Goal: Task Accomplishment & Management: Manage account settings

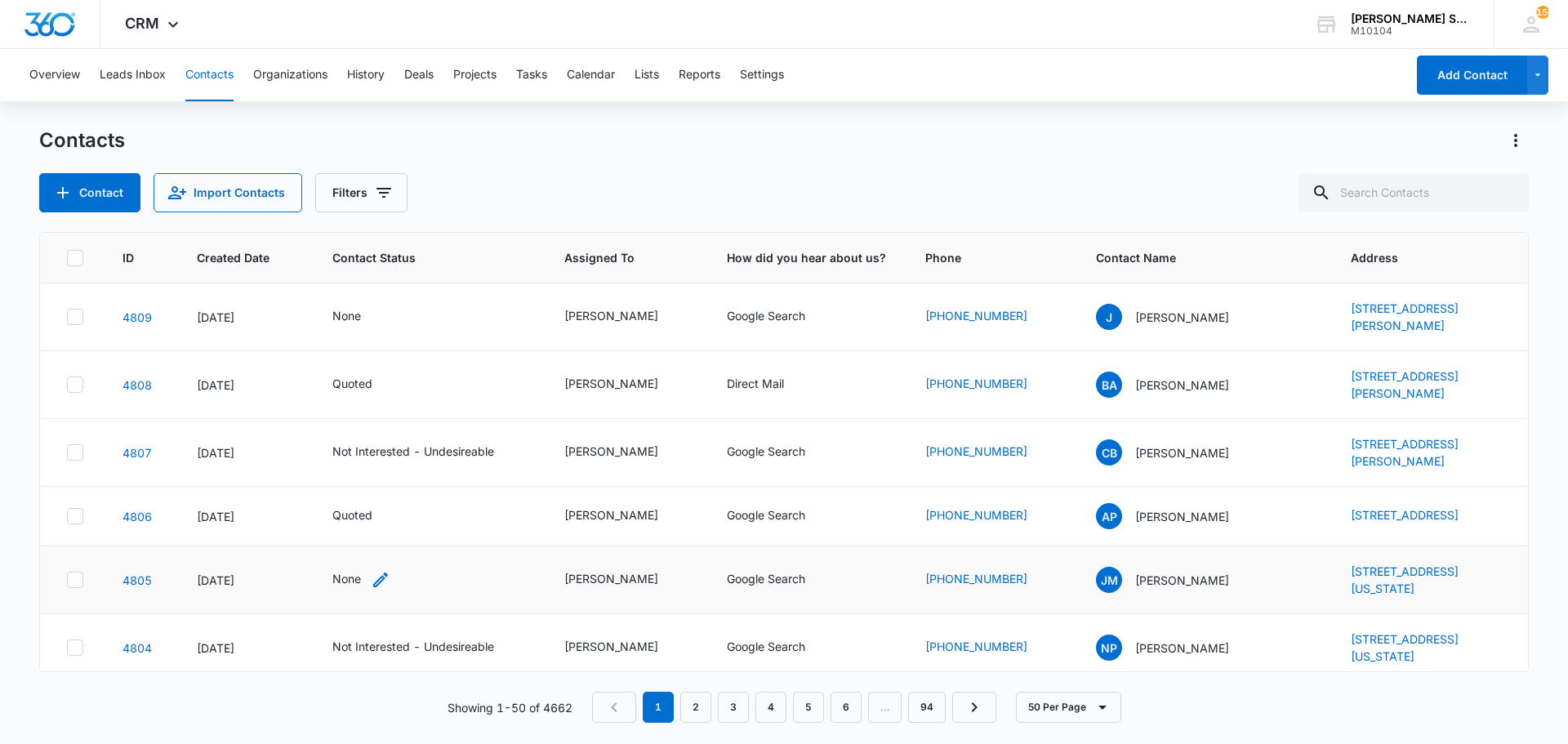
click at [354, 587] on div "None" at bounding box center [347, 578] width 29 height 17
click at [361, 521] on div "Contact Status Contact Status" at bounding box center [362, 505] width 150 height 63
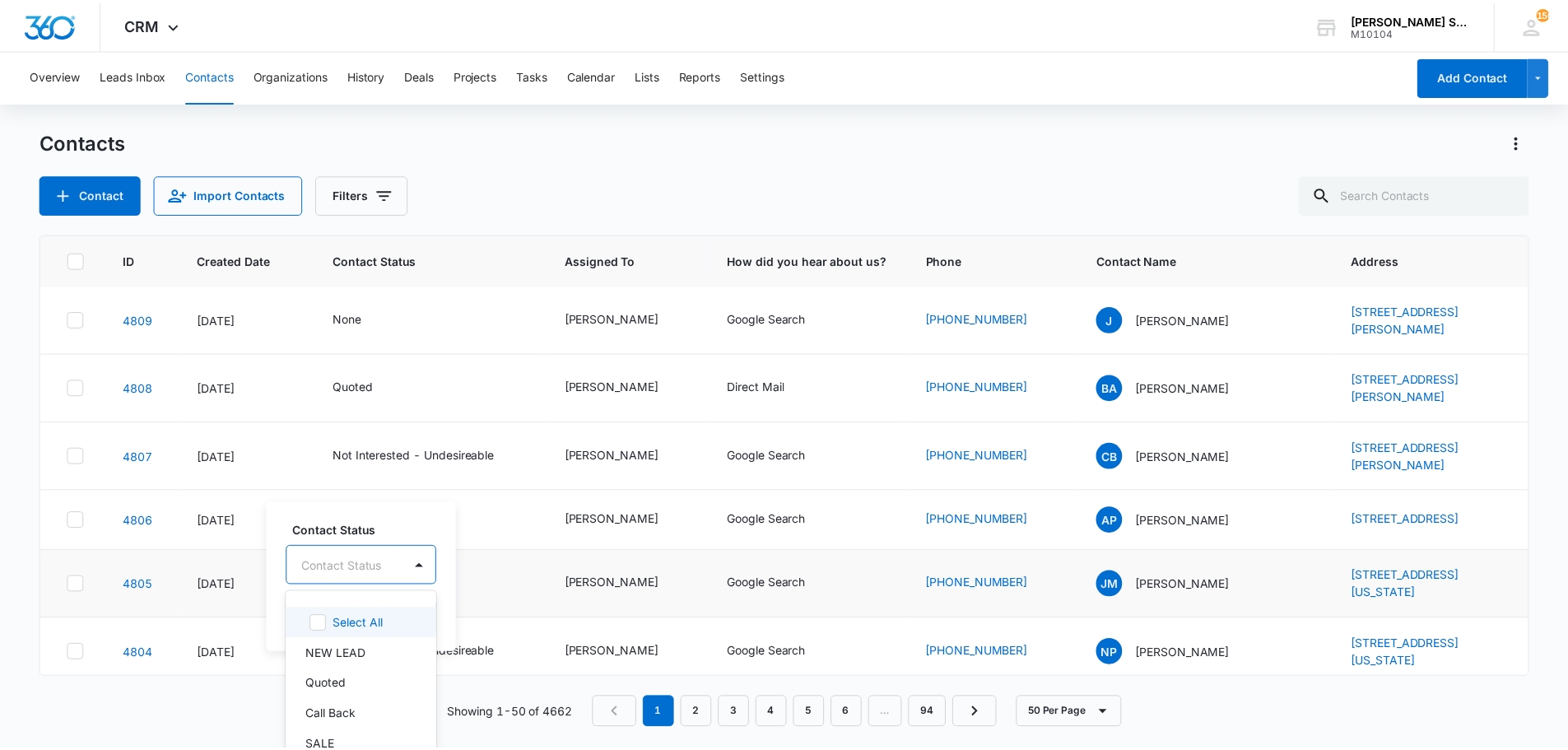
scroll to position [56, 0]
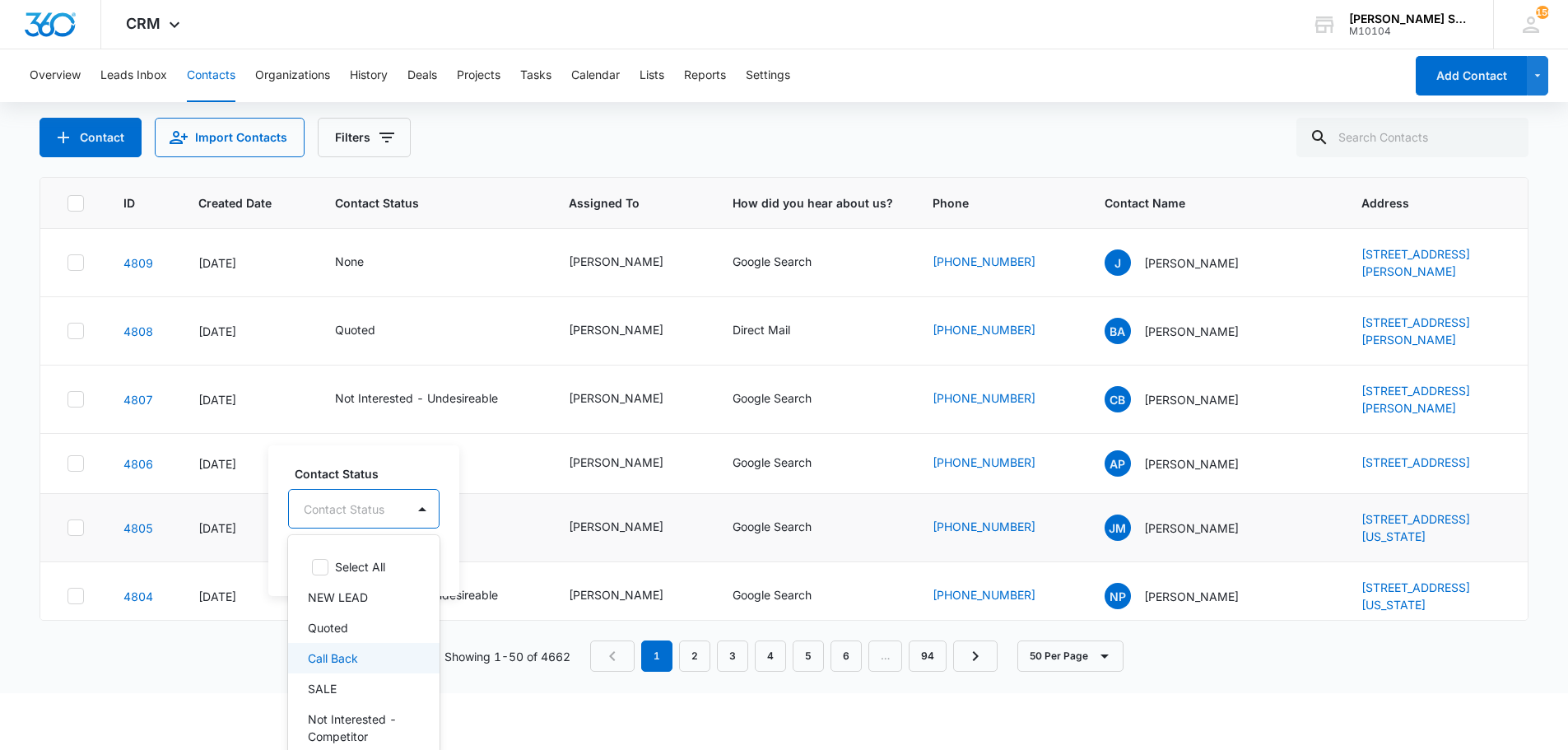
click at [349, 654] on p "Call Back" at bounding box center [333, 658] width 50 height 17
click at [453, 553] on div "Contact Status option Call Back, selected. 15 results available. Use Up and Dow…" at bounding box center [364, 519] width 192 height 152
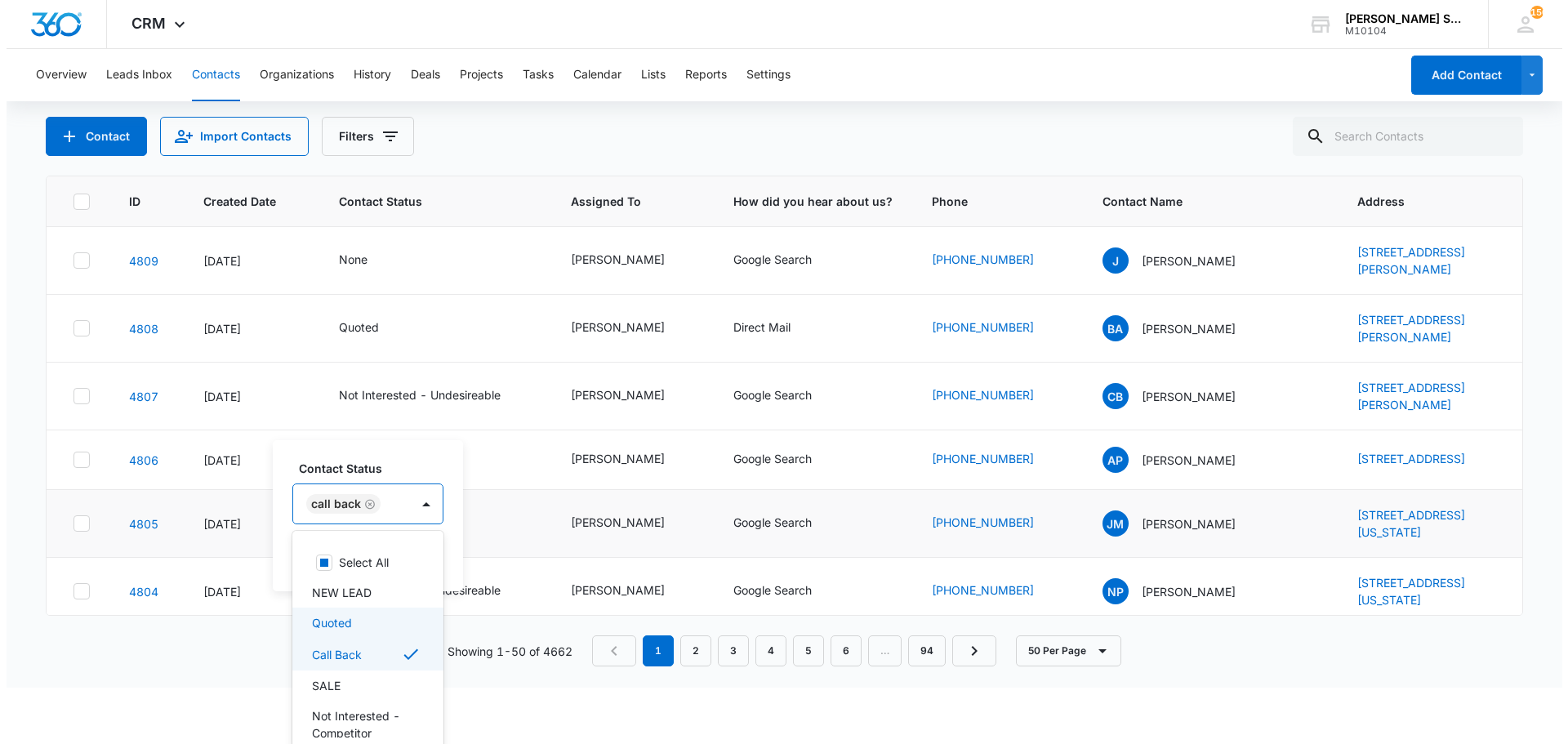
scroll to position [0, 0]
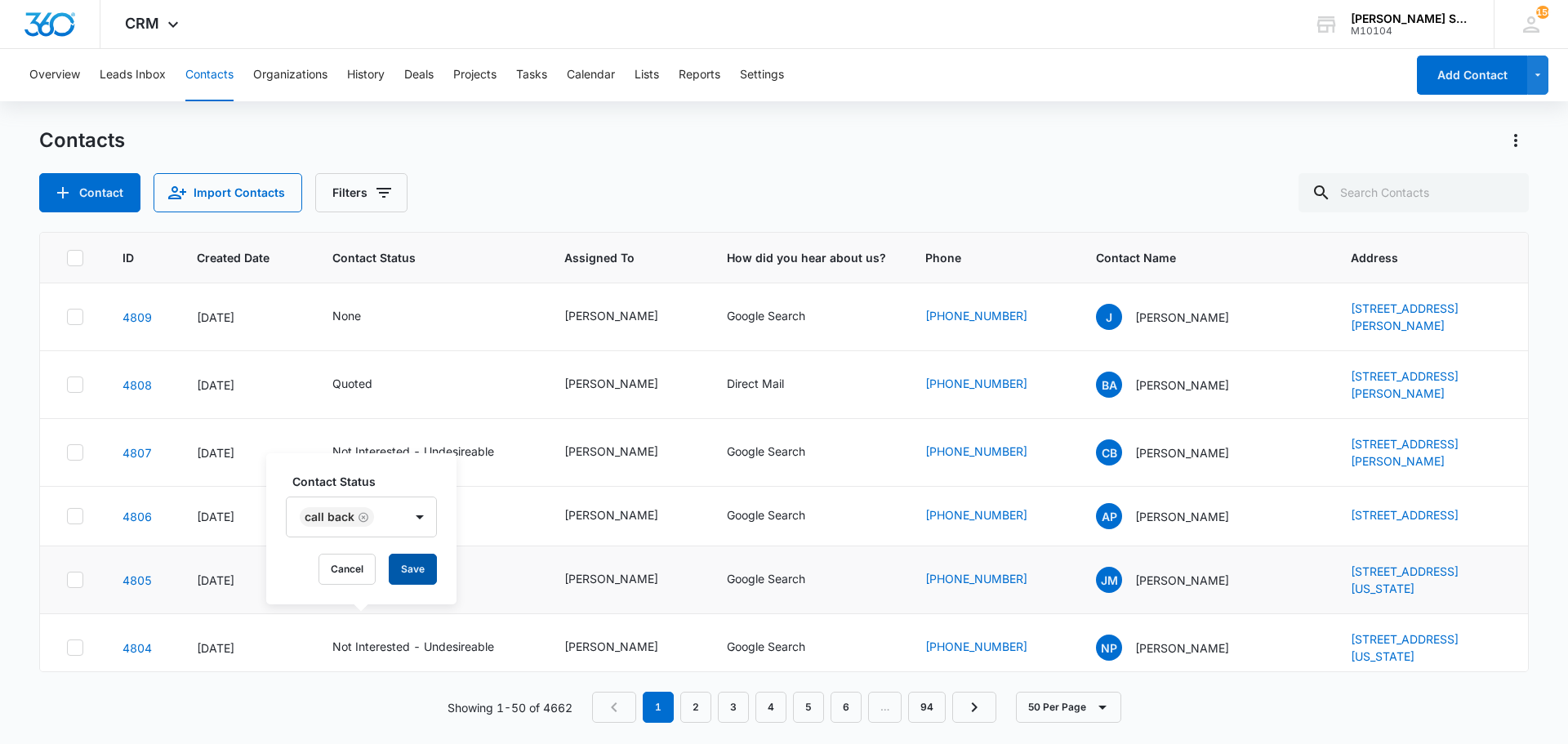
click at [422, 563] on button "Save" at bounding box center [413, 569] width 49 height 31
click at [364, 326] on div "None" at bounding box center [362, 317] width 58 height 20
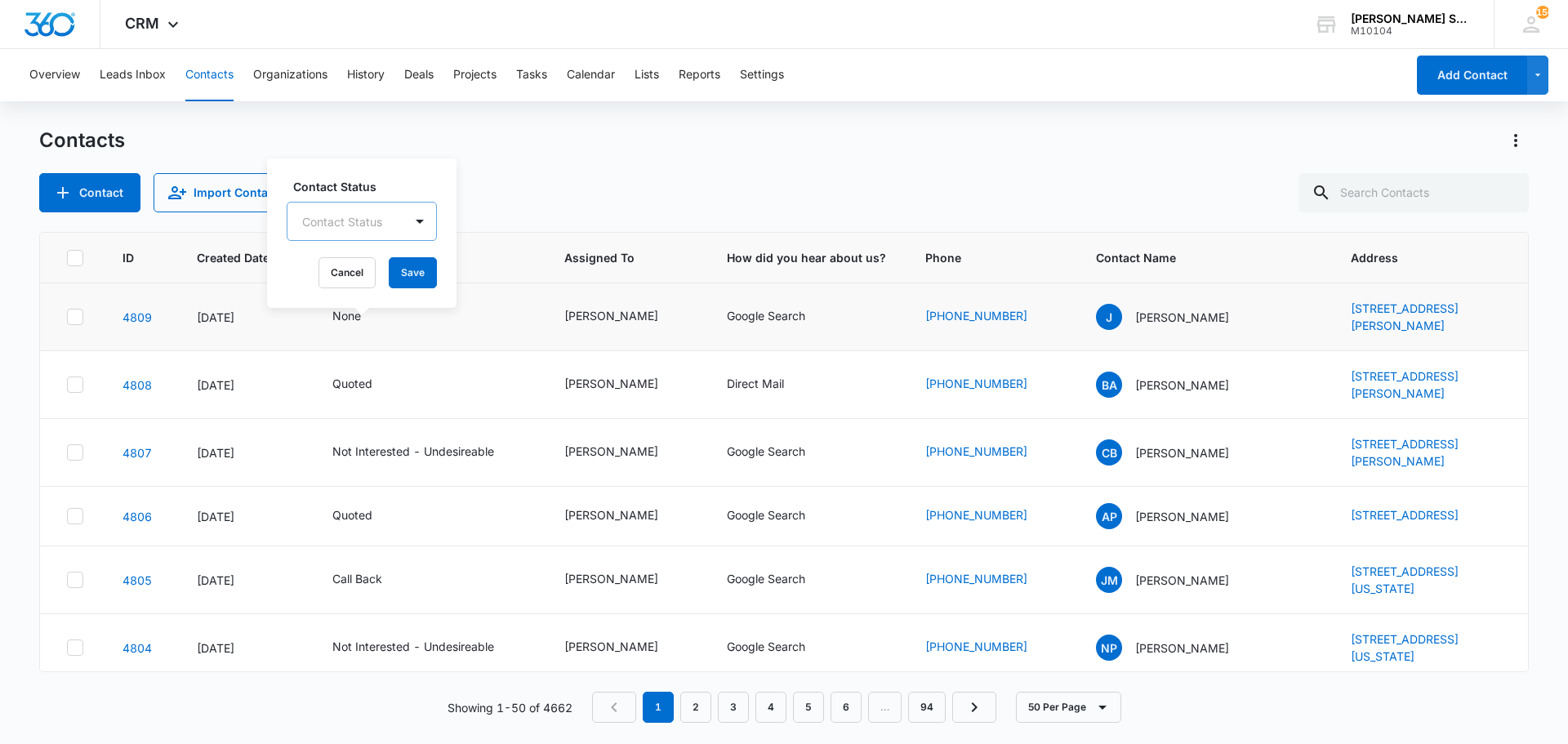
click at [346, 222] on div at bounding box center [342, 221] width 80 height 21
click at [338, 337] on p "Quoted" at bounding box center [326, 339] width 40 height 17
click at [445, 298] on div "Contact Status Quoted Cancel Save" at bounding box center [357, 231] width 180 height 151
click at [409, 276] on button "Save" at bounding box center [404, 272] width 49 height 31
click at [366, 324] on div "Quoted" at bounding box center [352, 315] width 40 height 17
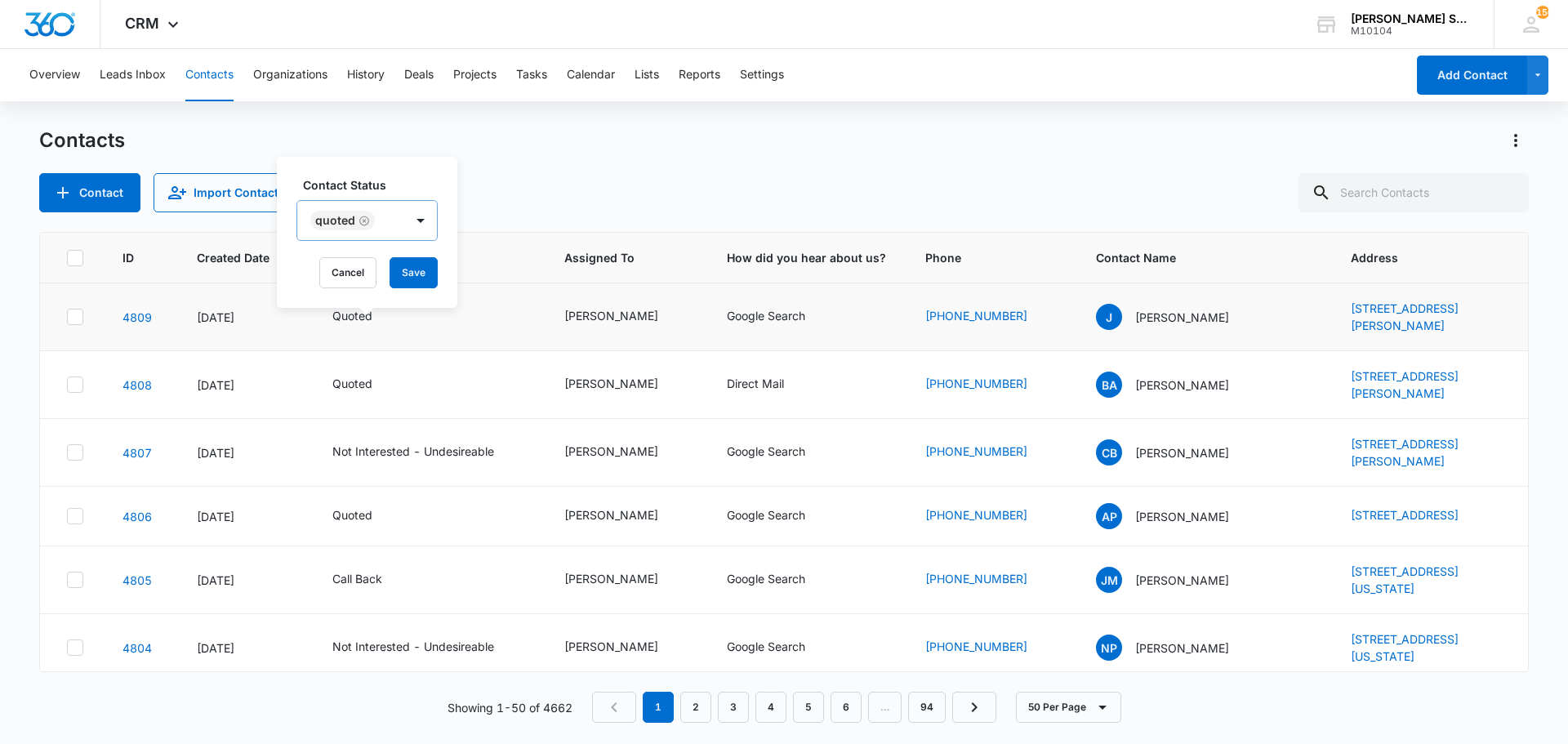
click at [366, 221] on icon "Remove Quoted" at bounding box center [364, 221] width 12 height 12
click at [353, 220] on div at bounding box center [352, 221] width 80 height 21
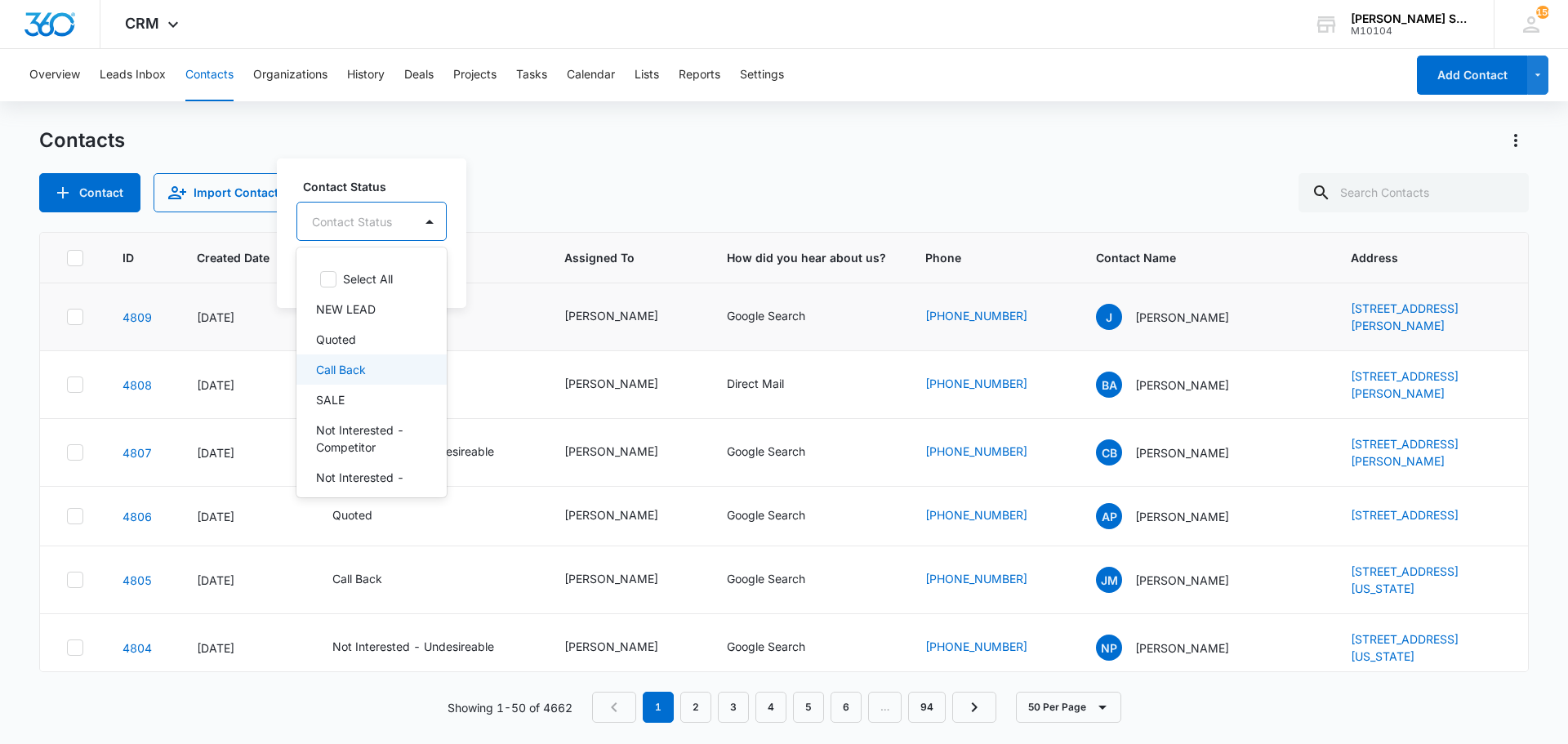
click at [344, 371] on p "Call Back" at bounding box center [341, 369] width 49 height 17
click at [459, 286] on div "Contact Status option Call Back, selected. 15 results available. Use Up and Dow…" at bounding box center [371, 231] width 190 height 151
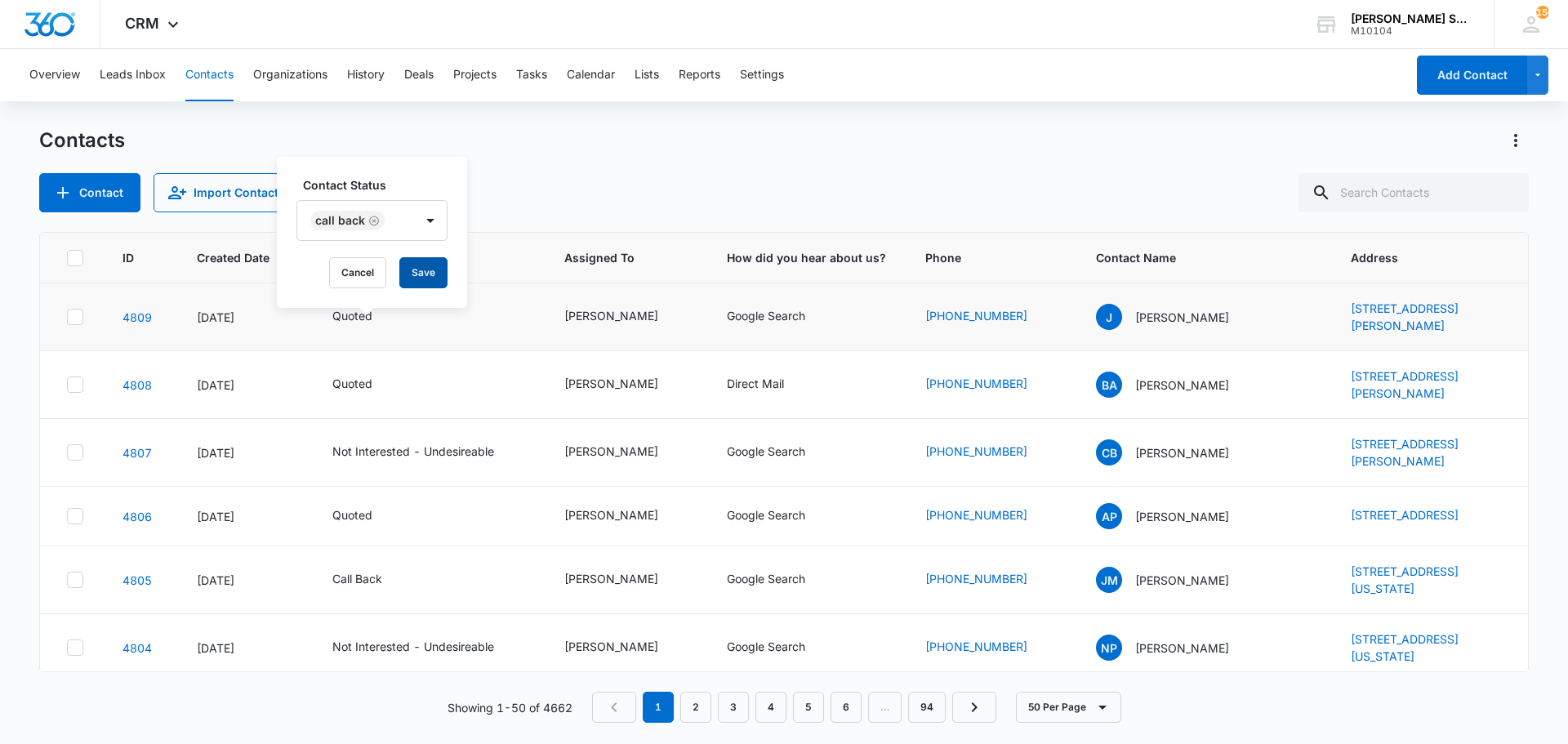
click at [434, 281] on button "Save" at bounding box center [423, 272] width 49 height 31
